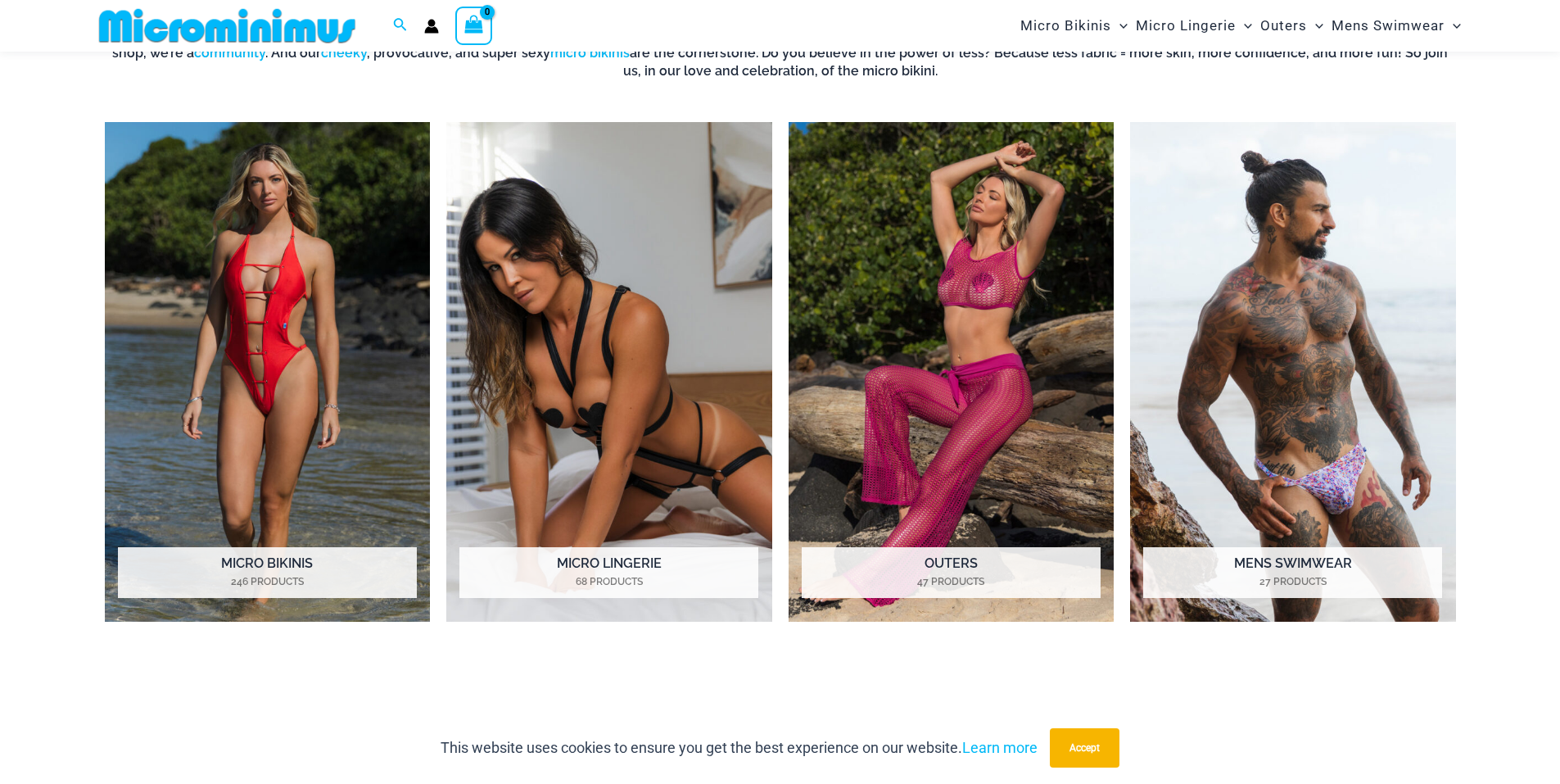
scroll to position [1380, 0]
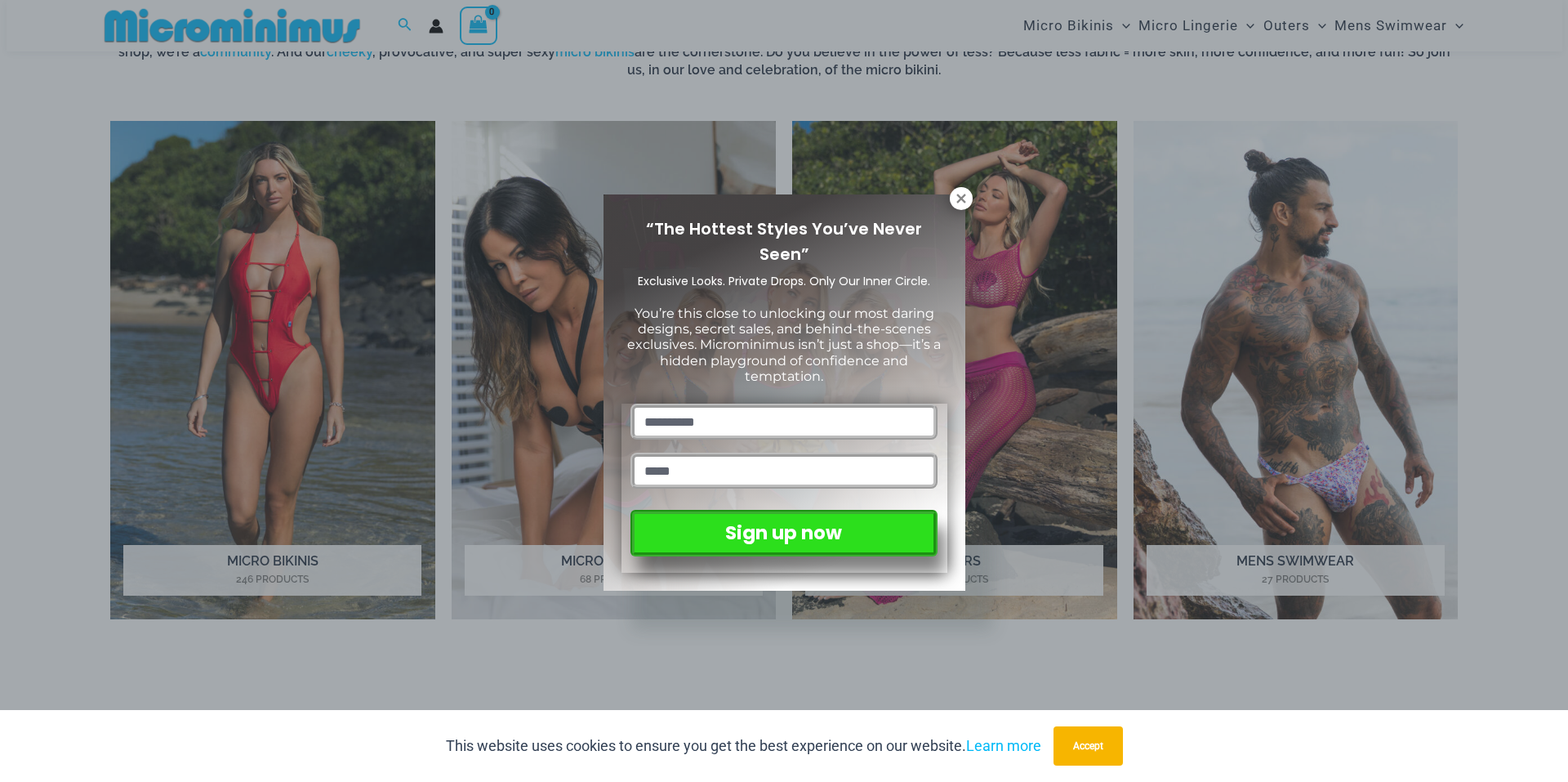
click at [969, 188] on div "“The Hottest Styles You’ve Never Seen” Exclusive Looks. Private Drops. Only Our…" at bounding box center [784, 391] width 1568 height 782
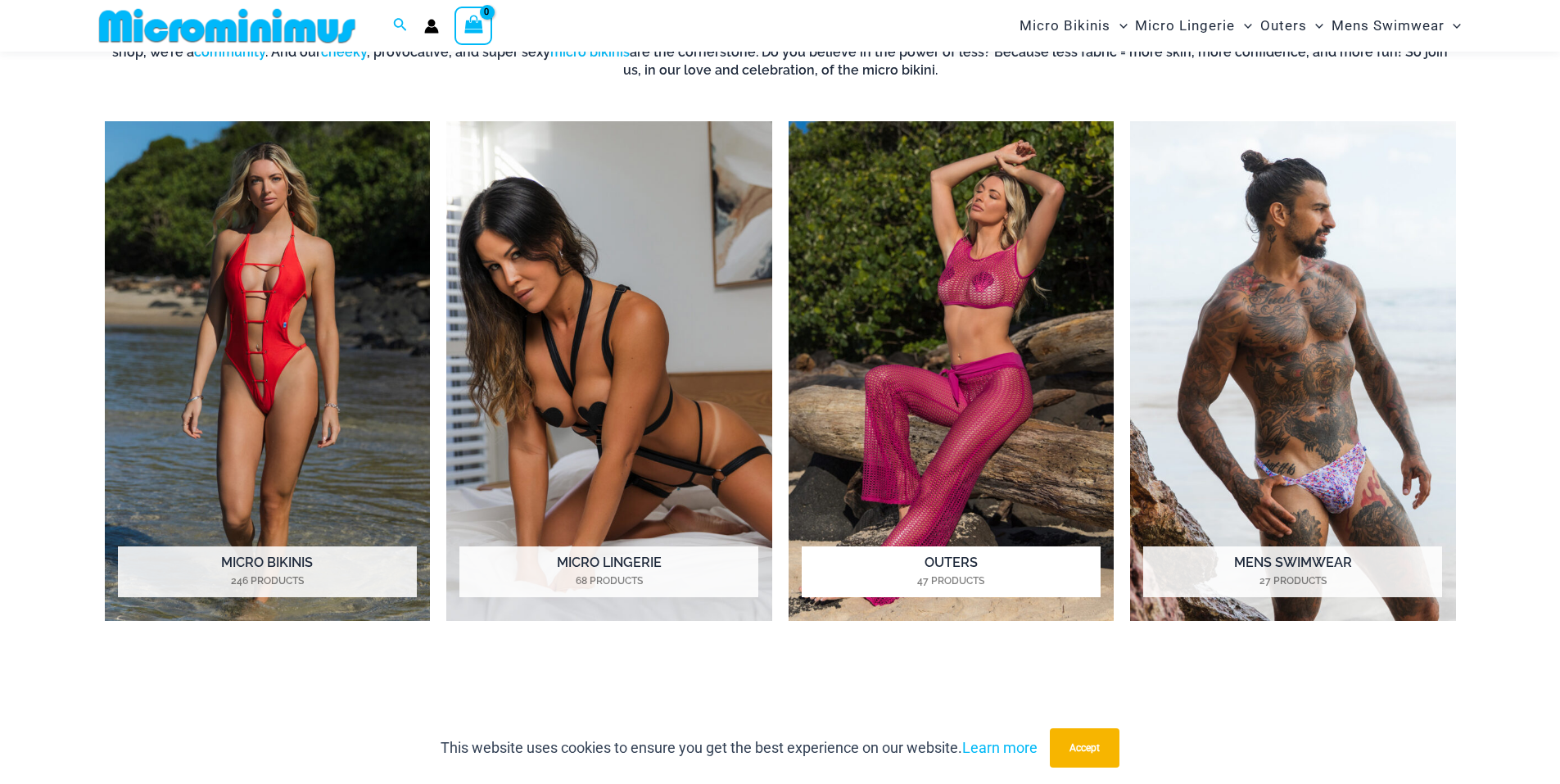
click at [965, 240] on img "Visit product category Outers" at bounding box center [951, 371] width 326 height 500
